Goal: Book appointment/travel/reservation

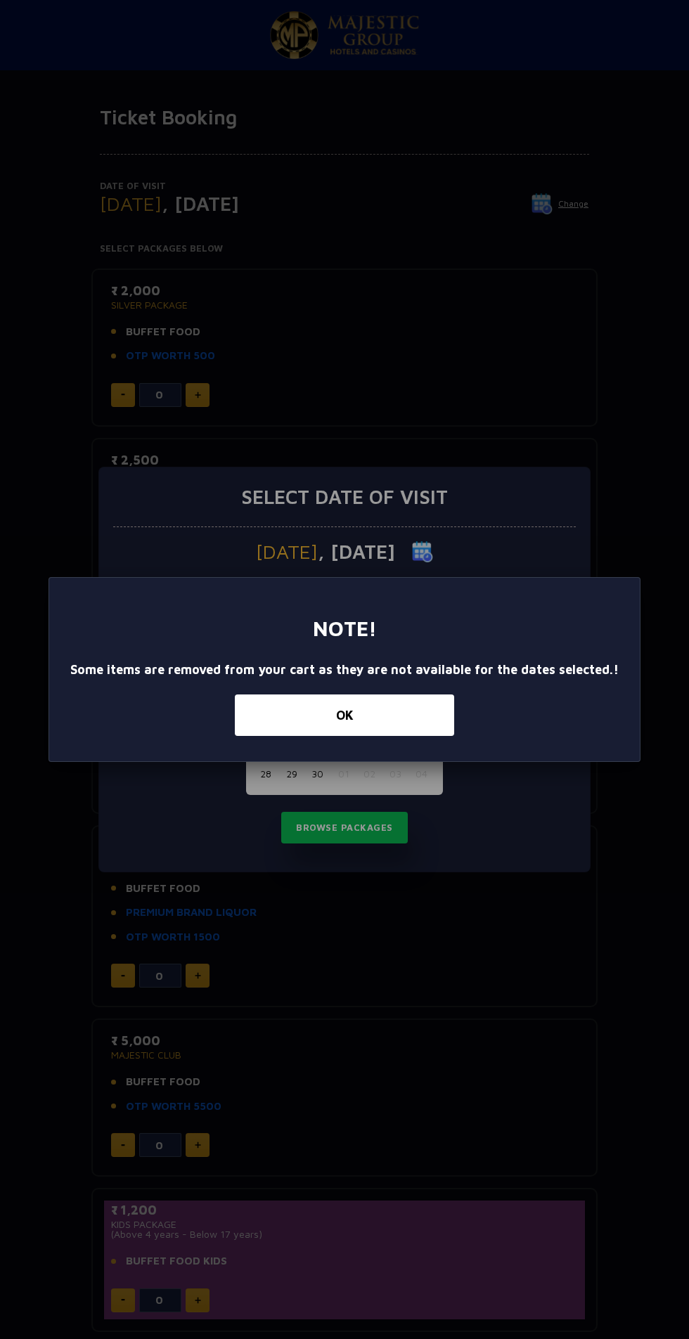
click at [400, 719] on button "OK" at bounding box center [344, 714] width 219 height 41
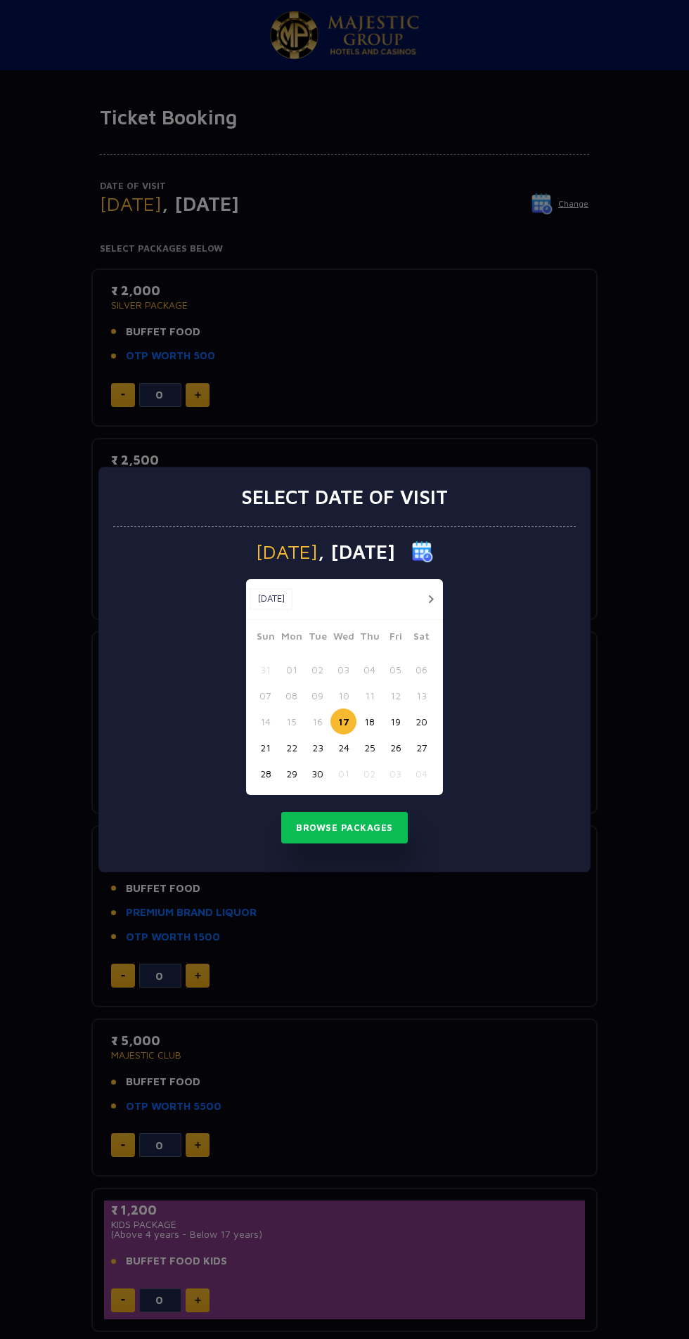
click at [395, 747] on button "26" at bounding box center [395, 747] width 26 height 26
click at [390, 833] on button "Browse Packages" at bounding box center [344, 828] width 126 height 32
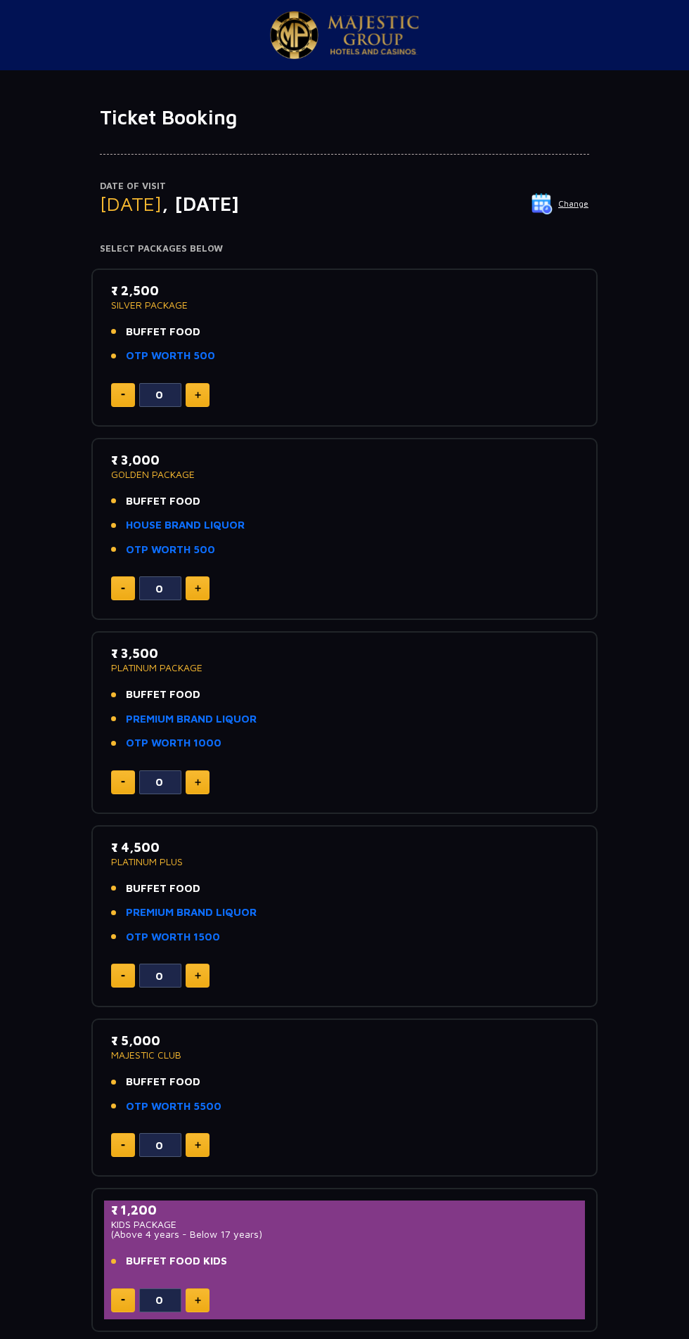
click at [560, 186] on p "Date of Visit" at bounding box center [344, 186] width 489 height 14
click at [549, 205] on img at bounding box center [541, 203] width 21 height 21
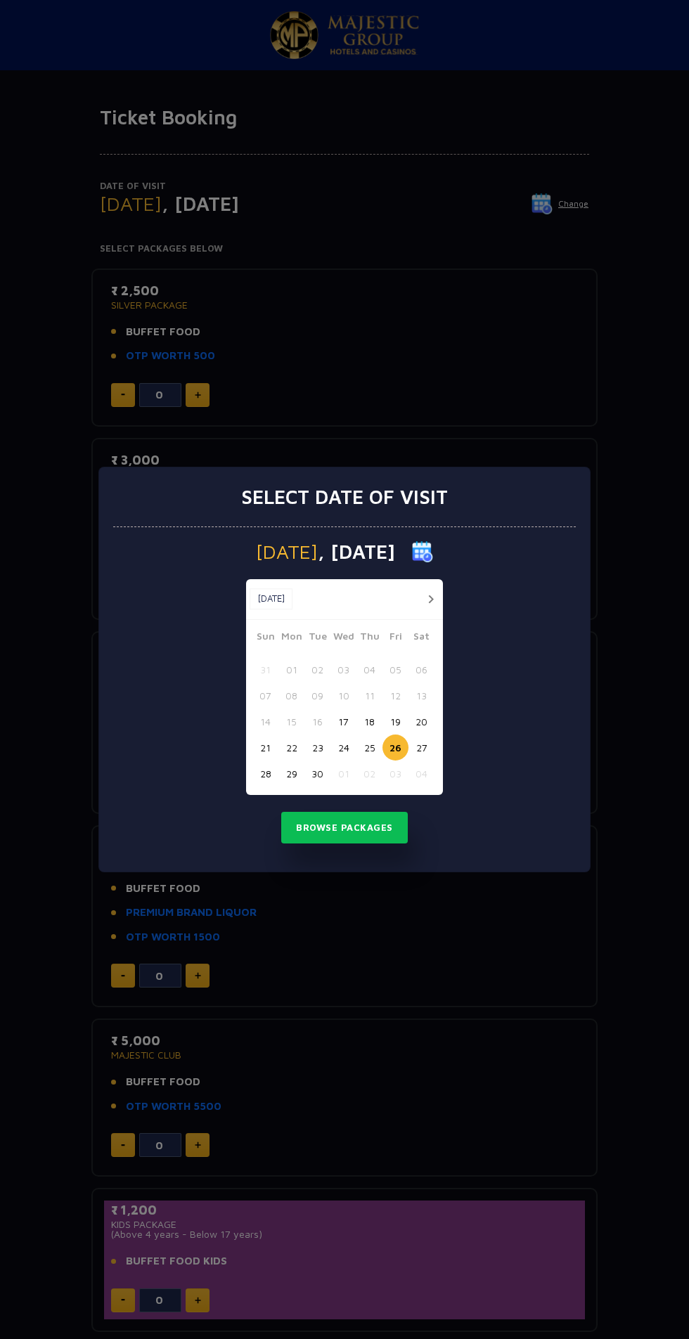
click at [369, 747] on button "25" at bounding box center [369, 747] width 26 height 26
click at [375, 826] on button "Browse Packages" at bounding box center [344, 828] width 126 height 32
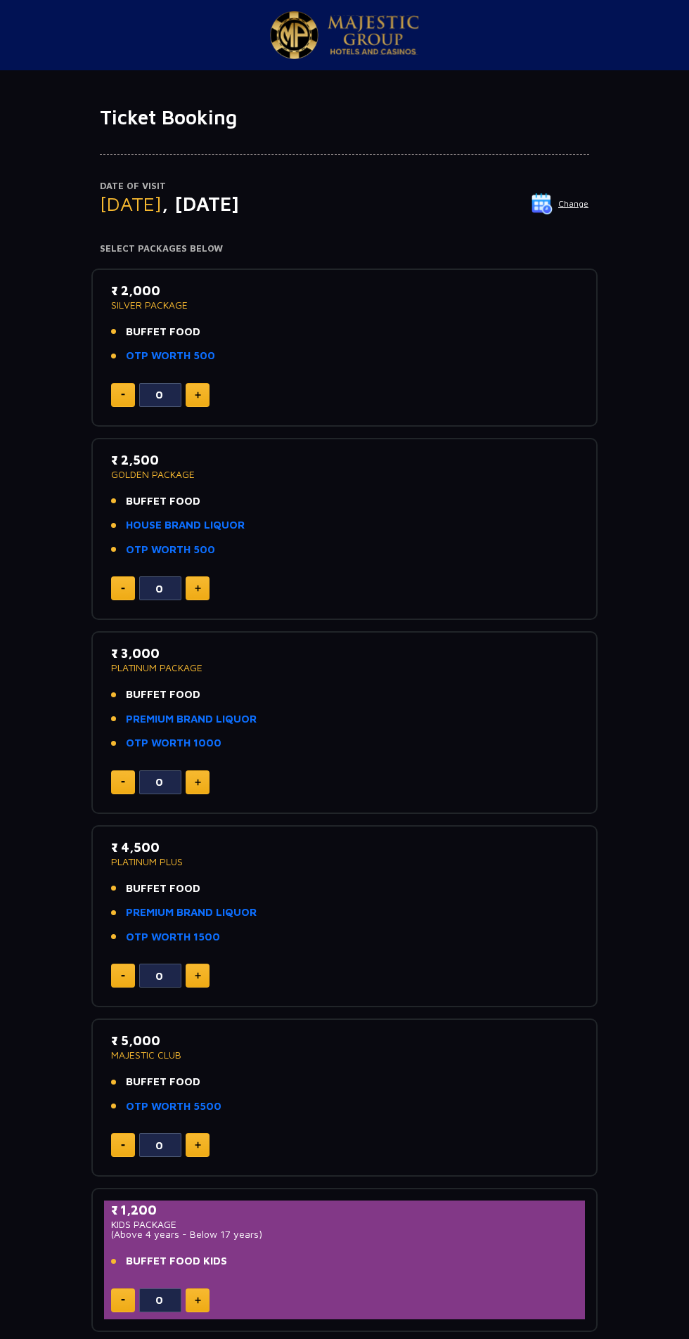
click at [557, 186] on p "Date of Visit" at bounding box center [344, 186] width 489 height 14
click at [577, 202] on button "Change" at bounding box center [560, 204] width 58 height 22
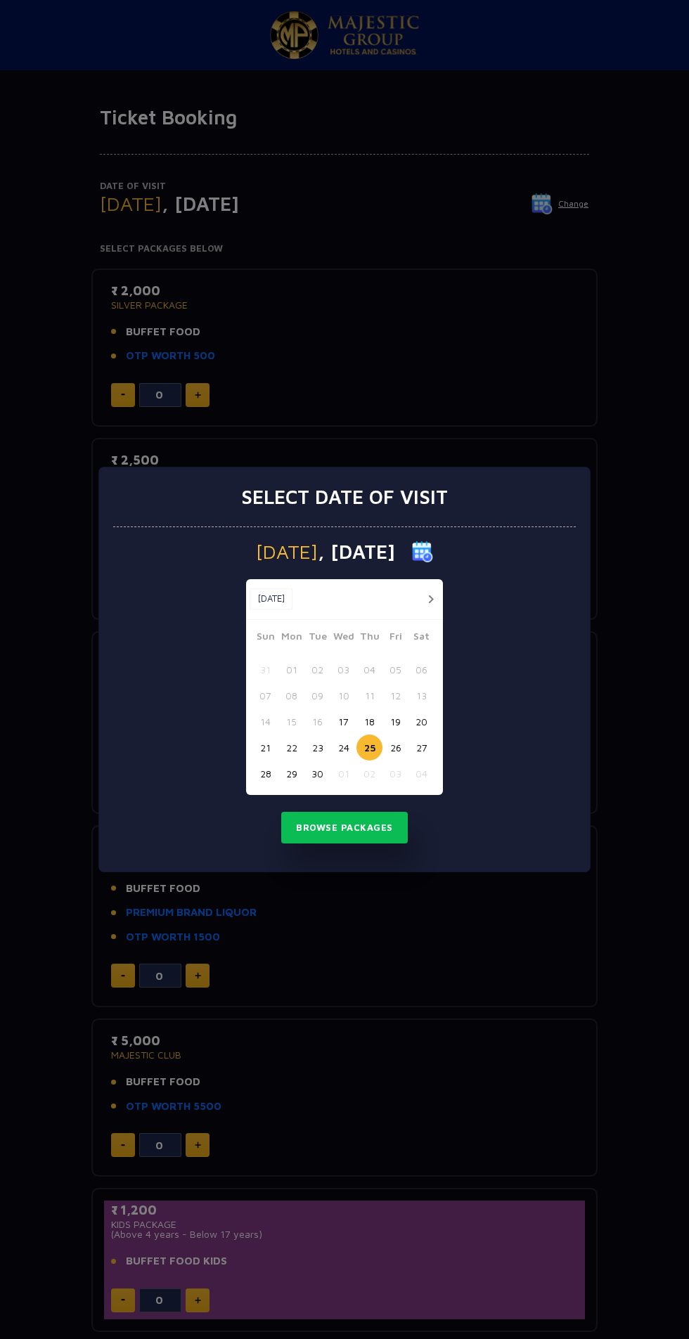
click at [566, 394] on div "Select date of visit [DATE] [DATE] [DATE] Sun Mon Tue Wed Thu Fri Sat 31 01 02 …" at bounding box center [344, 669] width 689 height 1339
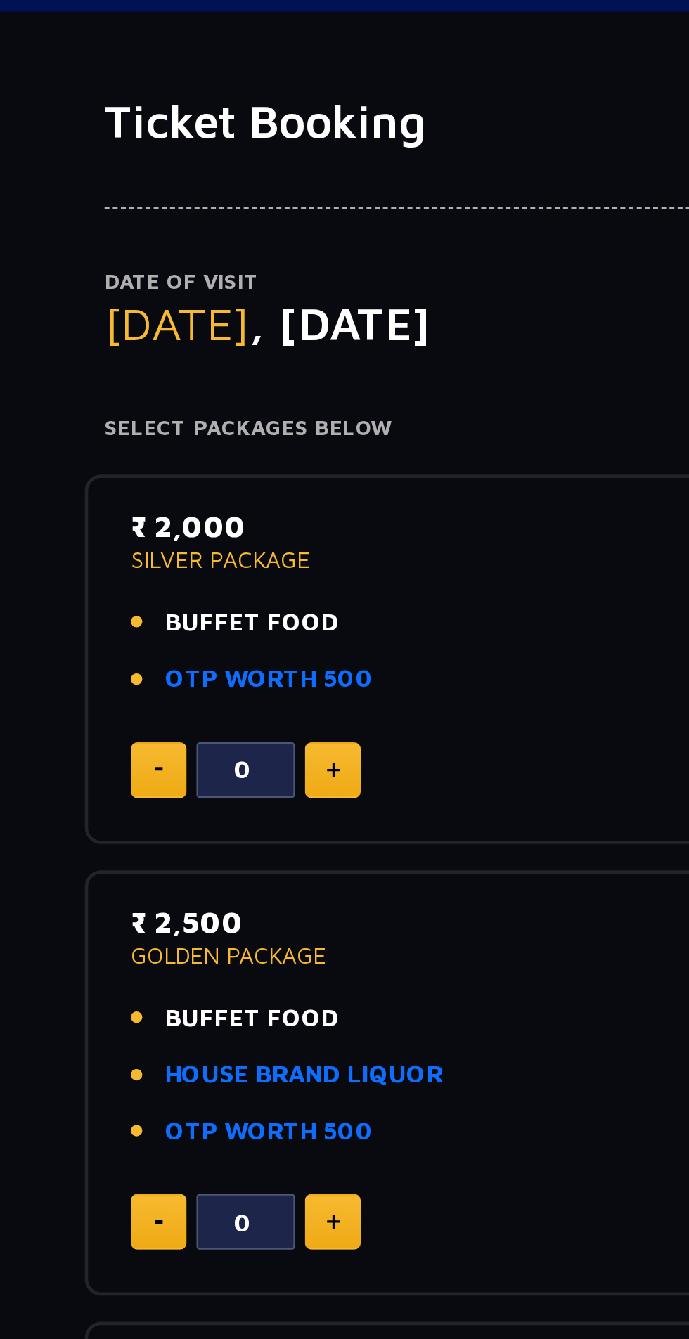
click at [197, 394] on img at bounding box center [198, 394] width 6 height 7
type input "2"
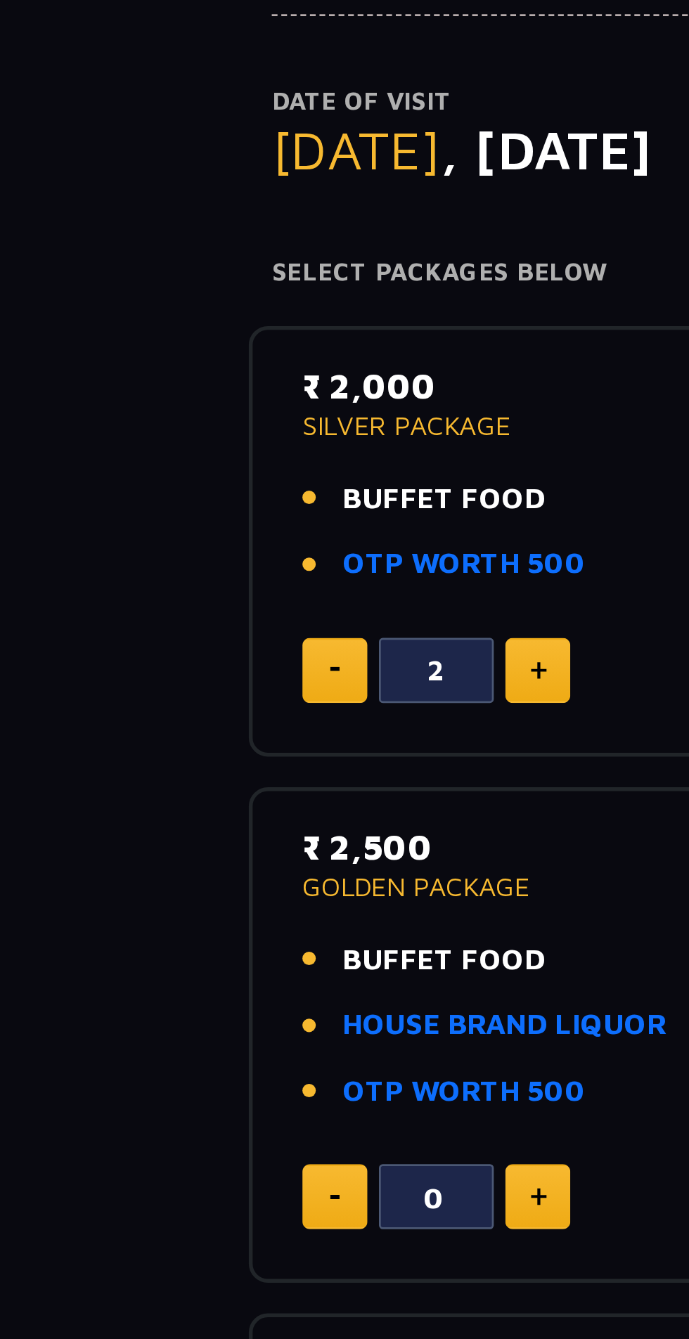
click at [174, 349] on link "OTP WORTH 500" at bounding box center [170, 356] width 89 height 16
